Goal: Task Accomplishment & Management: Manage account settings

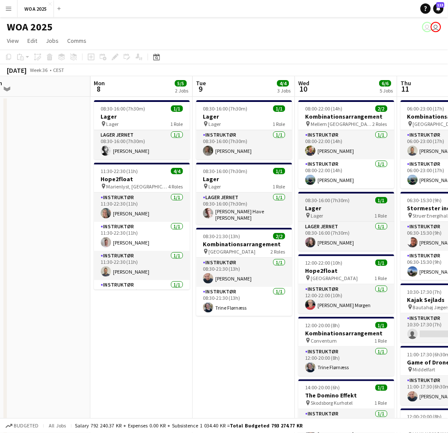
scroll to position [81, 0]
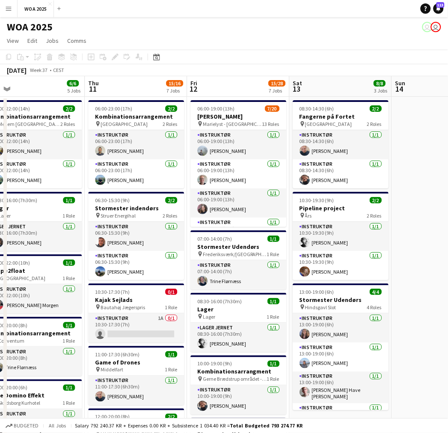
drag, startPoint x: 317, startPoint y: 204, endPoint x: 45, endPoint y: 173, distance: 273.6
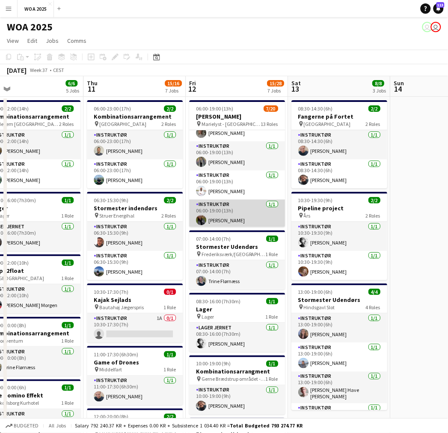
scroll to position [0, 0]
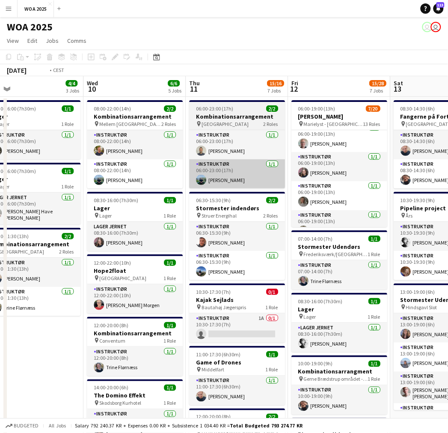
drag, startPoint x: 185, startPoint y: 163, endPoint x: 402, endPoint y: 177, distance: 217.2
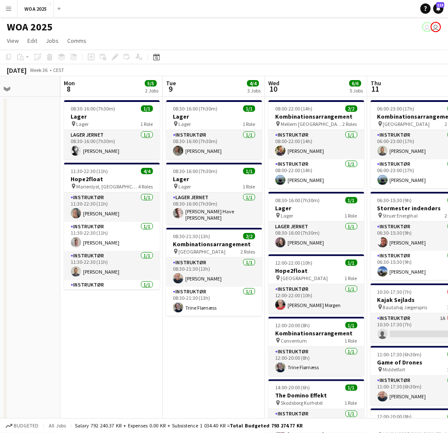
drag, startPoint x: 315, startPoint y: 191, endPoint x: 401, endPoint y: 195, distance: 86.2
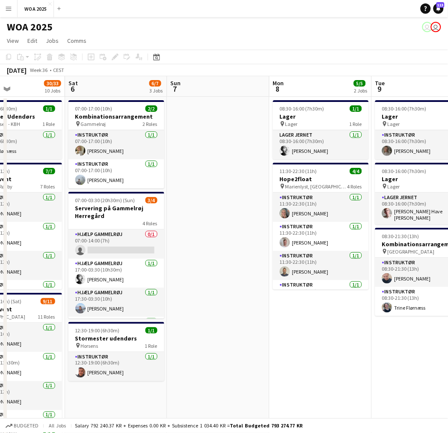
drag, startPoint x: 278, startPoint y: 211, endPoint x: 296, endPoint y: 211, distance: 17.6
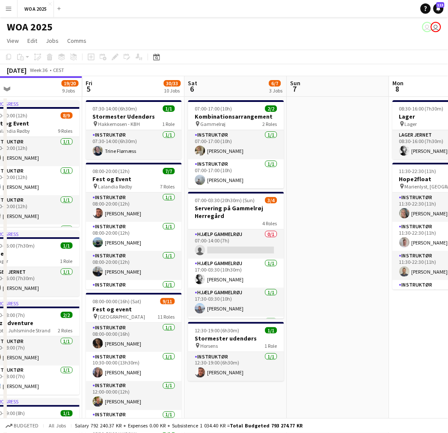
scroll to position [0, 256]
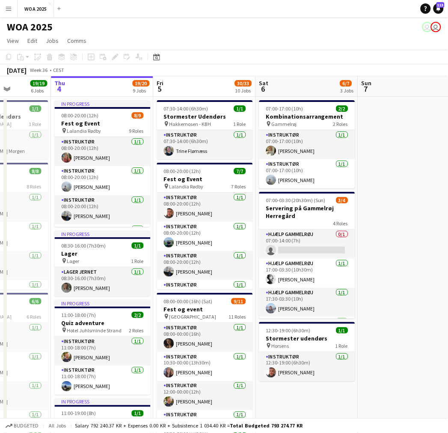
drag, startPoint x: 106, startPoint y: 209, endPoint x: 177, endPoint y: 199, distance: 71.8
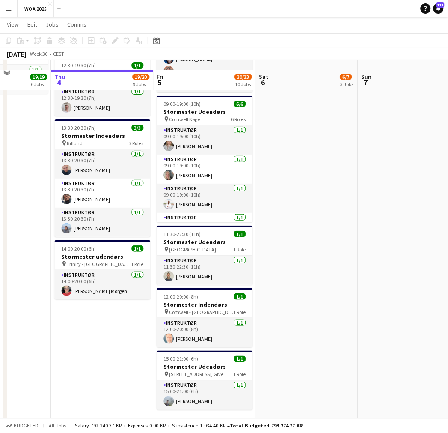
scroll to position [552, 0]
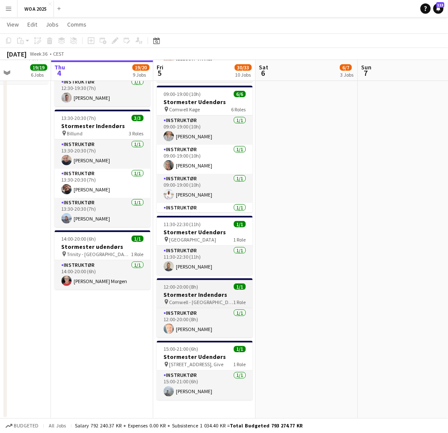
click at [213, 293] on h3 "Stormester Indendørs" at bounding box center [205, 295] width 96 height 8
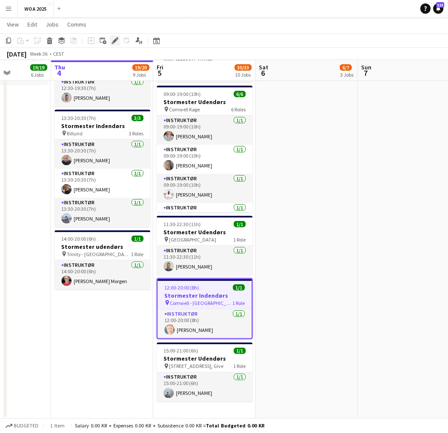
click at [110, 39] on div "Edit" at bounding box center [115, 41] width 10 height 10
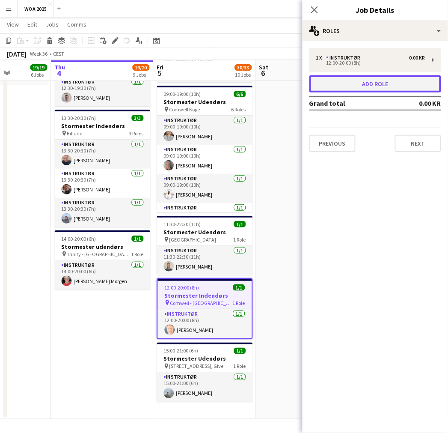
click at [352, 83] on button "Add role" at bounding box center [376, 83] width 132 height 17
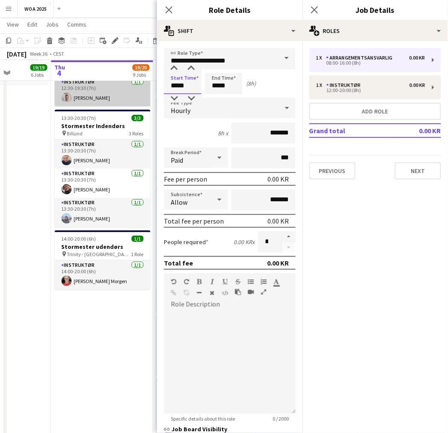
drag, startPoint x: 194, startPoint y: 87, endPoint x: 134, endPoint y: 92, distance: 60.2
type input "*****"
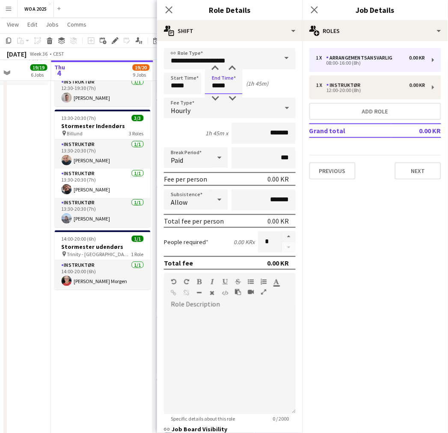
type input "*****"
drag, startPoint x: 191, startPoint y: 83, endPoint x: 164, endPoint y: 84, distance: 27.9
click at [164, 84] on form "**********" at bounding box center [230, 302] width 146 height 508
type input "*****"
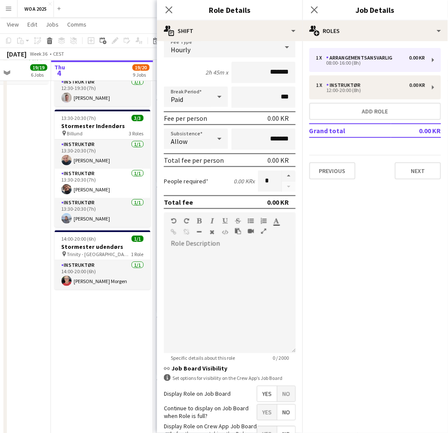
scroll to position [119, 0]
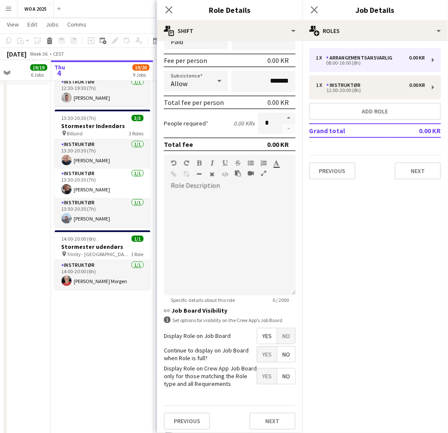
type input "*****"
click at [258, 350] on span "Yes" at bounding box center [267, 354] width 20 height 15
click at [258, 409] on div "Previous Next" at bounding box center [230, 421] width 132 height 31
click at [262, 419] on button "Next" at bounding box center [273, 421] width 46 height 17
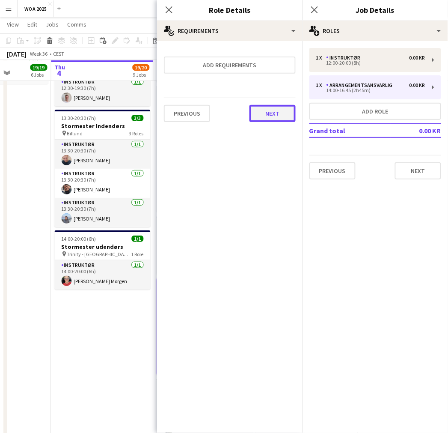
click at [281, 113] on button "Next" at bounding box center [273, 113] width 46 height 17
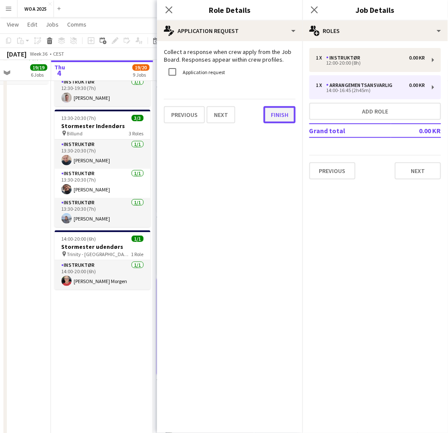
click at [275, 116] on button "Finish" at bounding box center [280, 114] width 32 height 17
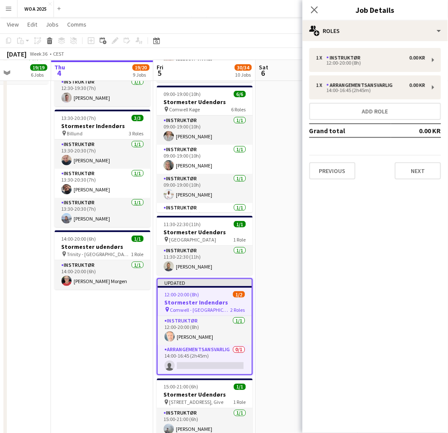
click at [109, 356] on app-date-cell "In progress 08:00-20:00 (12h) 8/9 Fest og Event pin Lalandia Rødby 9 Roles Inst…" at bounding box center [102, -1] width 102 height 911
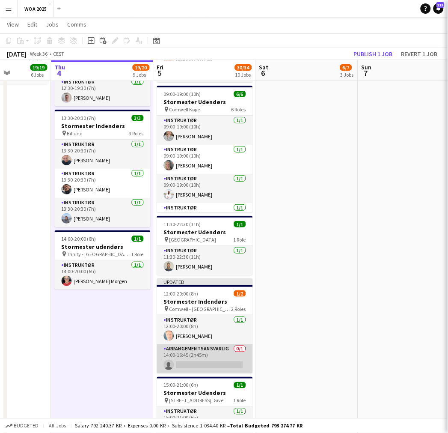
click at [185, 361] on app-card-role "Arrangementsansvarlig 0/1 14:00-16:45 (2h45m) single-neutral-actions" at bounding box center [205, 358] width 96 height 29
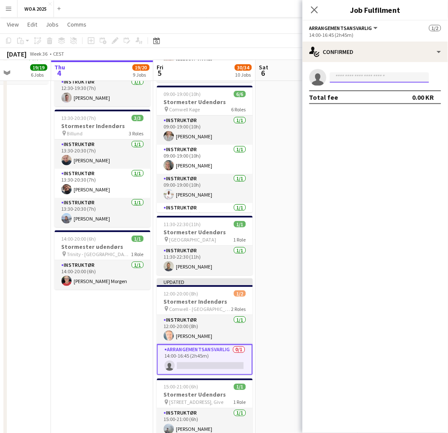
click at [381, 82] on input at bounding box center [379, 77] width 99 height 10
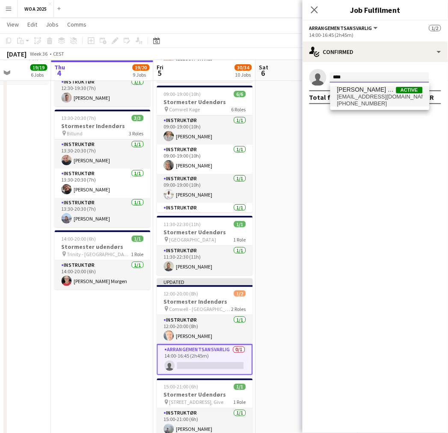
type input "****"
click at [380, 89] on span "[PERSON_NAME] Morgen" at bounding box center [366, 89] width 59 height 7
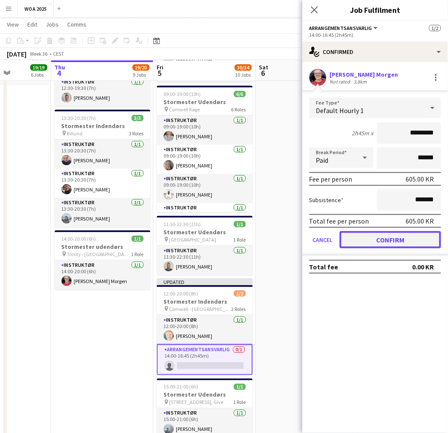
click at [382, 238] on button "Confirm" at bounding box center [391, 239] width 102 height 17
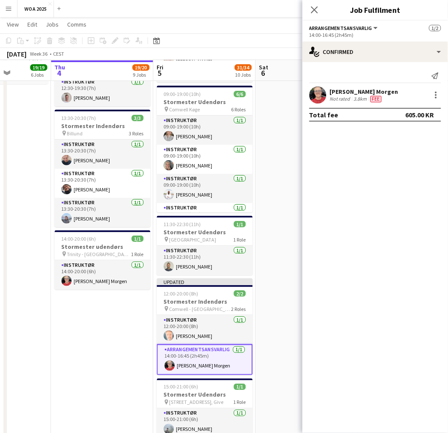
click at [289, 33] on app-page-menu "View Day view expanded Day view collapsed Month view Date picker Jump to [DATE]…" at bounding box center [224, 25] width 448 height 16
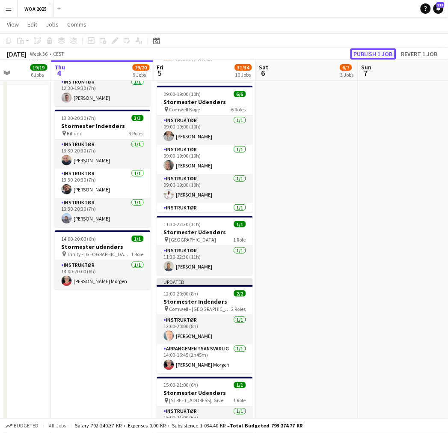
click at [376, 51] on button "Publish 1 job" at bounding box center [374, 53] width 46 height 11
